Goal: Task Accomplishment & Management: Manage account settings

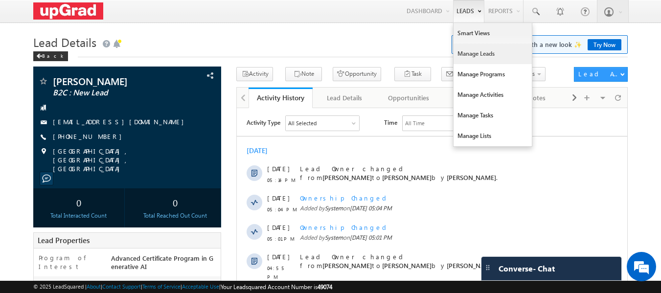
click at [475, 49] on link "Manage Leads" at bounding box center [493, 54] width 78 height 21
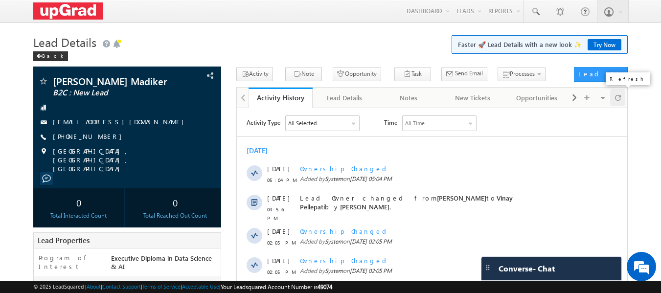
click at [616, 98] on span at bounding box center [618, 97] width 6 height 17
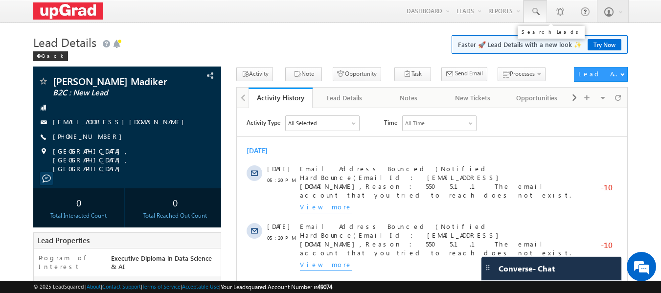
click at [536, 11] on span at bounding box center [536, 12] width 10 height 10
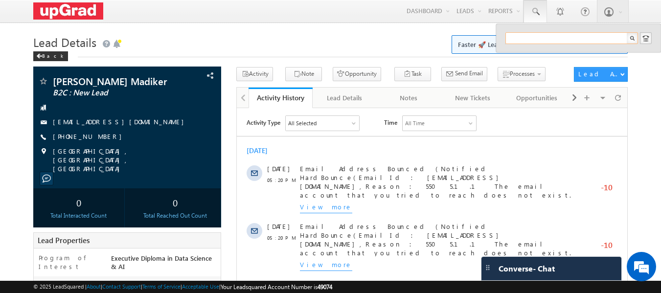
paste input "7359570609"
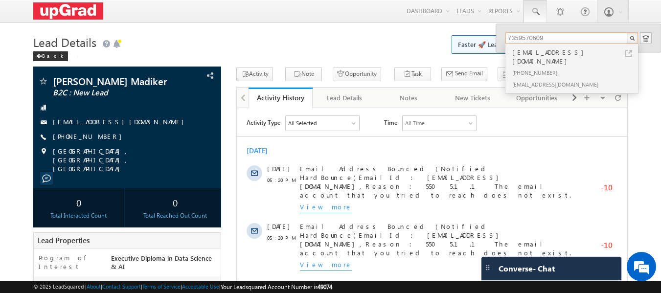
type input "7359570609"
click at [531, 54] on div "7359570609@ugnoemail.com" at bounding box center [575, 57] width 131 height 20
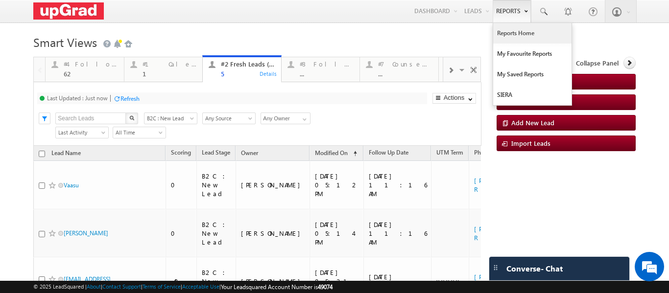
click at [501, 34] on link "Reports Home" at bounding box center [532, 33] width 78 height 21
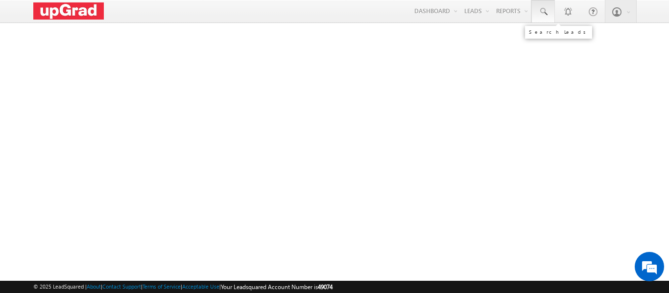
click at [545, 16] on span at bounding box center [543, 12] width 10 height 10
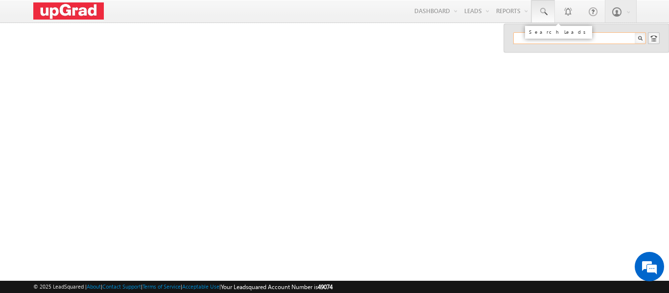
paste input "riyaasg.22@gmail.com"
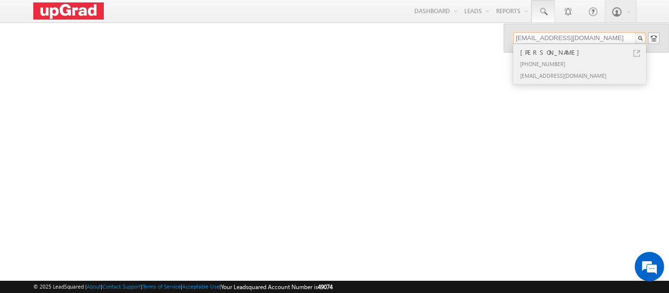
type input "riyaasg.22@gmail.com"
click at [546, 54] on div "Shubhangi Gontia" at bounding box center [583, 52] width 131 height 11
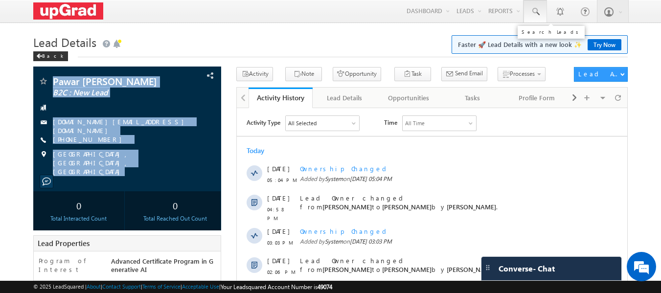
click at [533, 15] on span at bounding box center [536, 12] width 10 height 10
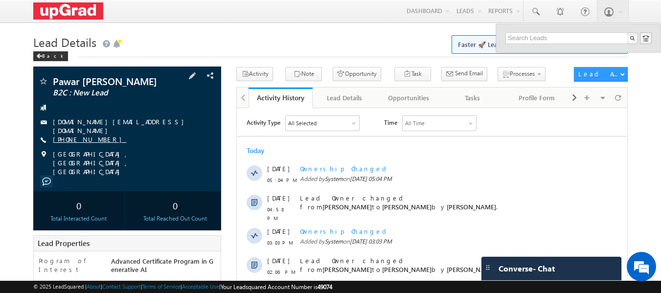
click at [70, 140] on link "+91-7995437173" at bounding box center [90, 139] width 74 height 8
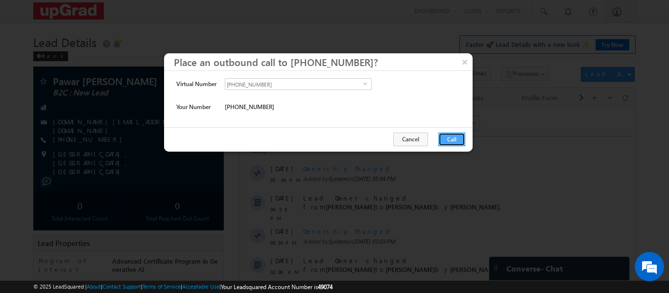
click at [448, 145] on button "Call" at bounding box center [451, 140] width 27 height 14
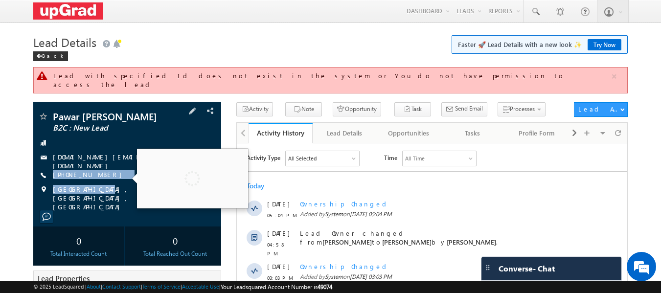
drag, startPoint x: 117, startPoint y: 161, endPoint x: 96, endPoint y: 177, distance: 27.2
click at [96, 177] on div "Pawar Laxman Laxman B2C : New Lead pottoda.com@gmail.com +91-7995437173" at bounding box center [127, 162] width 179 height 100
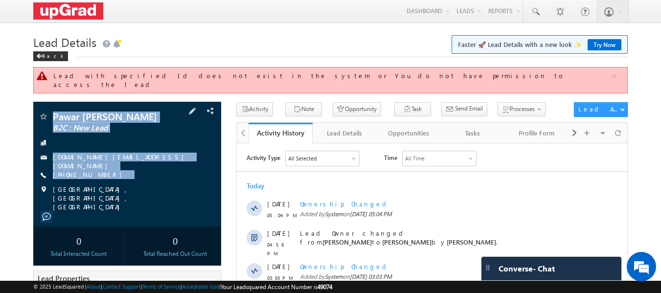
drag, startPoint x: 52, startPoint y: 98, endPoint x: 147, endPoint y: 179, distance: 125.0
click at [161, 187] on div "Pawar Laxman Laxman B2C : New Lead pottoda.com@gmail.com" at bounding box center [127, 164] width 188 height 125
click at [159, 170] on div "+91-7995437173" at bounding box center [127, 175] width 179 height 10
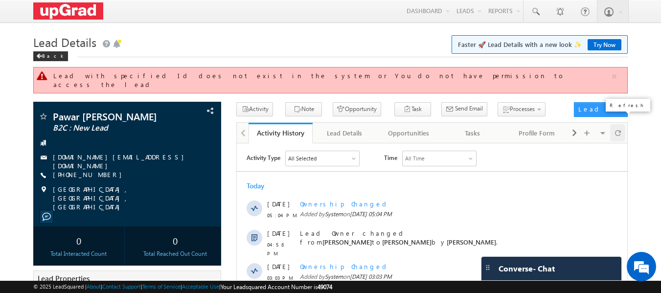
click at [617, 126] on span at bounding box center [618, 132] width 6 height 17
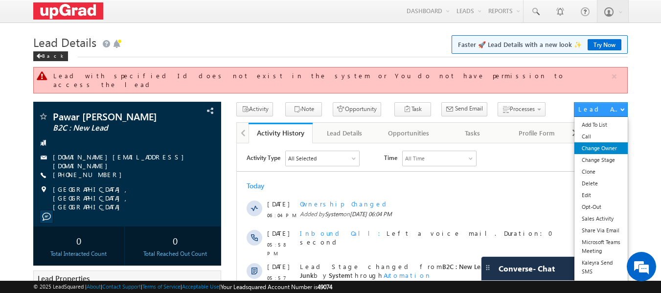
click at [596, 142] on link "Change Owner" at bounding box center [601, 148] width 53 height 12
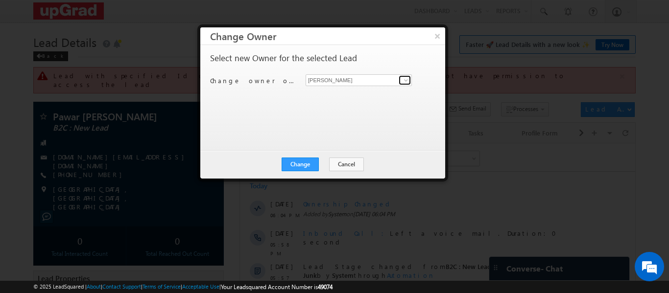
drag, startPoint x: 401, startPoint y: 81, endPoint x: 386, endPoint y: 91, distance: 18.1
click at [401, 81] on link at bounding box center [404, 80] width 12 height 10
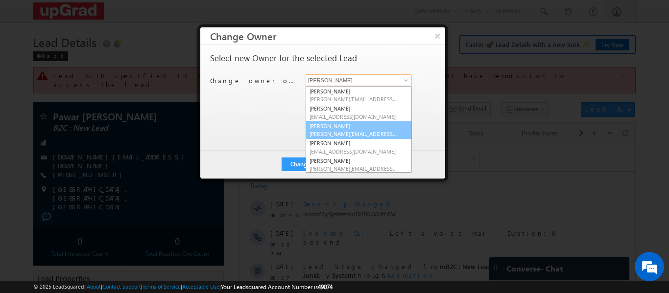
click at [341, 127] on link "Rajib Chowdhury rajib.chowdhury@upgrad.com" at bounding box center [358, 130] width 106 height 19
type input "Rajib Chowdhury"
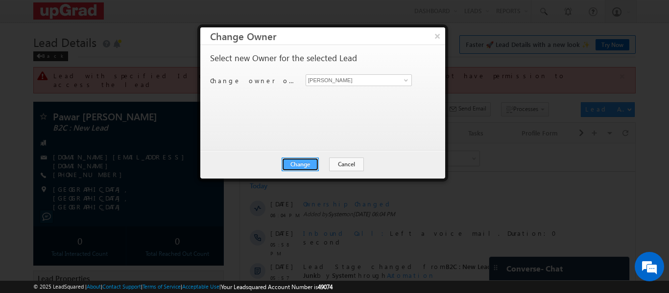
click at [286, 160] on button "Change" at bounding box center [299, 165] width 37 height 14
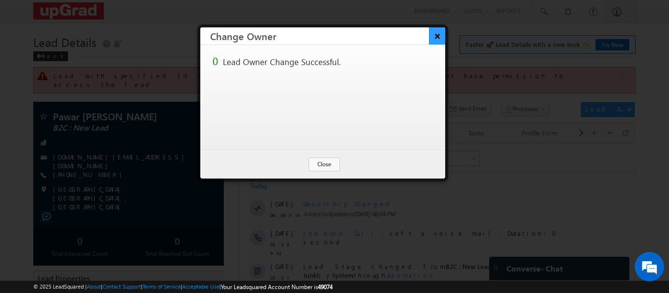
click at [434, 39] on button "×" at bounding box center [437, 35] width 16 height 17
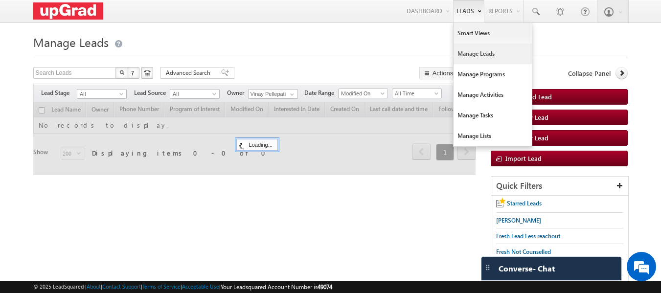
click at [473, 55] on link "Manage Leads" at bounding box center [493, 54] width 78 height 21
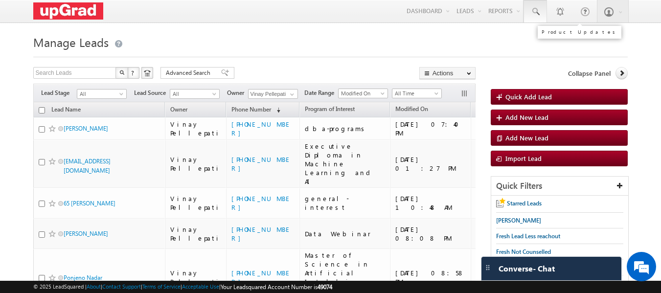
click at [546, 18] on link at bounding box center [535, 11] width 23 height 23
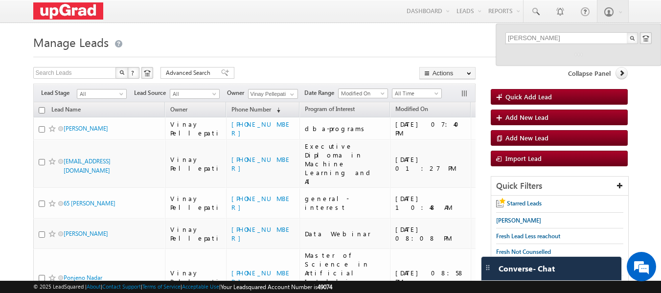
click at [609, 31] on div "harshi" at bounding box center [578, 45] width 165 height 42
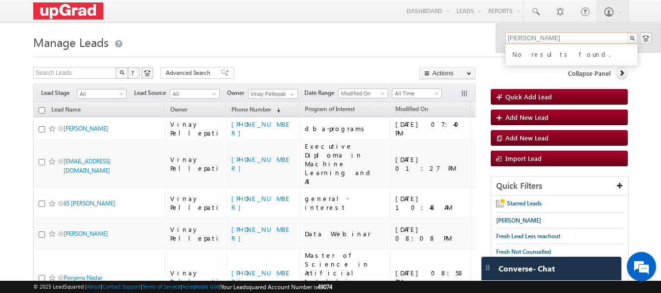
click at [528, 38] on input "harshi" at bounding box center [572, 38] width 133 height 12
click at [530, 36] on input "harshith kumar" at bounding box center [572, 38] width 133 height 12
type input "harshit kumar"
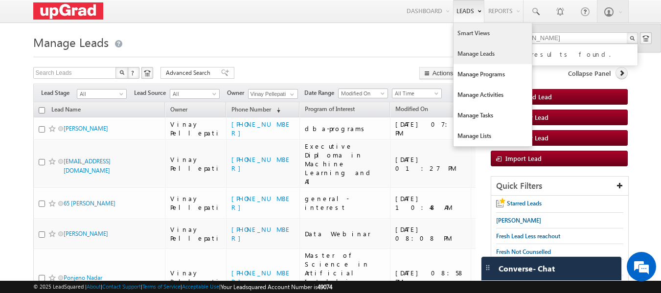
click at [477, 31] on link "Smart Views" at bounding box center [493, 33] width 78 height 21
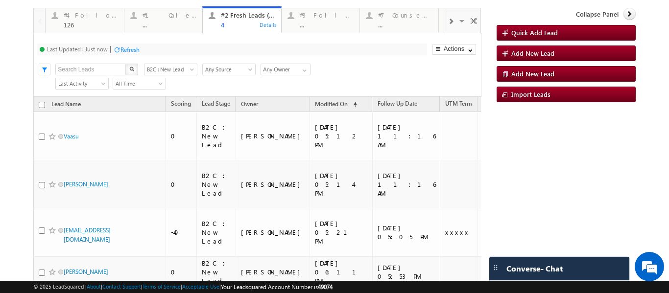
click at [124, 44] on div "Last Updated : Just now Refresh Refreshing... Search X Lead Stage B2C : New Lea…" at bounding box center [256, 65] width 447 height 64
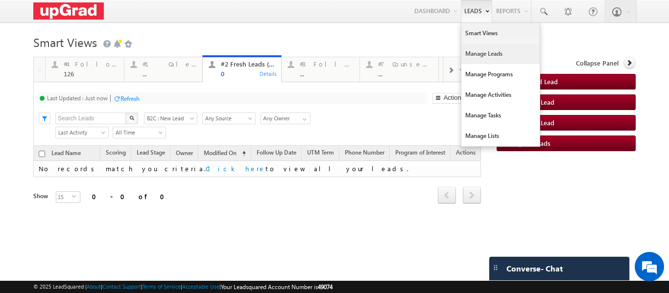
click at [474, 55] on link "Manage Leads" at bounding box center [500, 54] width 78 height 21
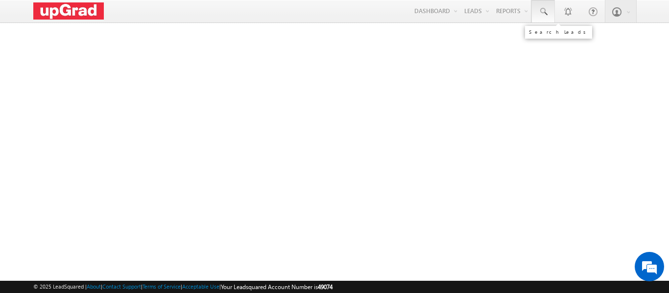
click at [545, 9] on span at bounding box center [543, 12] width 10 height 10
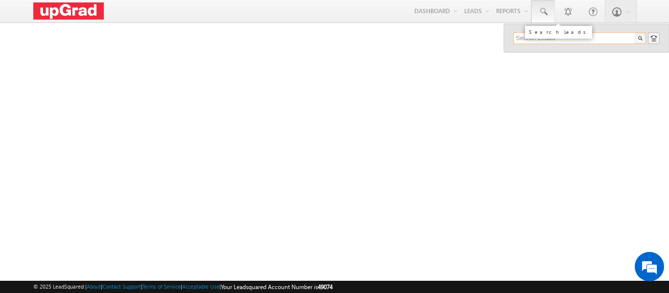
paste input "[EMAIL_ADDRESS][DATE][DOMAIN_NAME]"
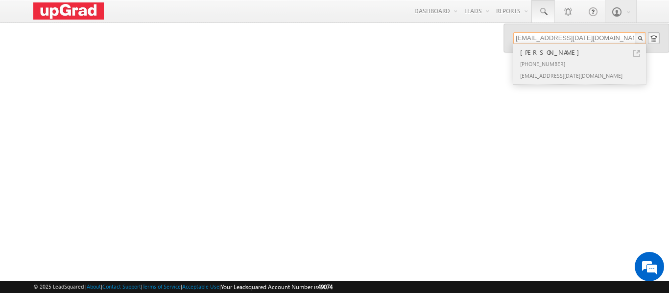
type input "[EMAIL_ADDRESS][DATE][DOMAIN_NAME]"
click at [534, 51] on div "[PERSON_NAME]" at bounding box center [583, 52] width 131 height 11
